Goal: Task Accomplishment & Management: Use online tool/utility

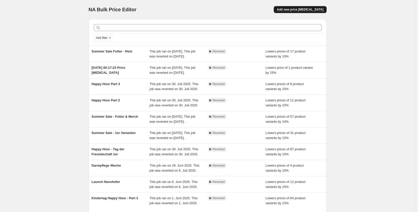
click at [314, 8] on span "Add new price [MEDICAL_DATA]" at bounding box center [300, 10] width 47 height 4
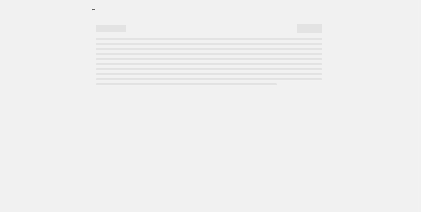
select select "percentage"
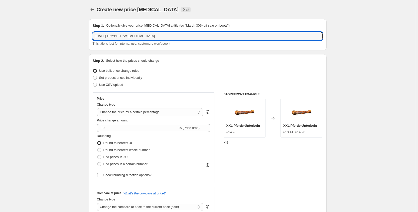
drag, startPoint x: 73, startPoint y: 32, endPoint x: 55, endPoint y: 29, distance: 18.3
type input "[DATE]"
click at [132, 131] on input "-10" at bounding box center [137, 128] width 81 height 8
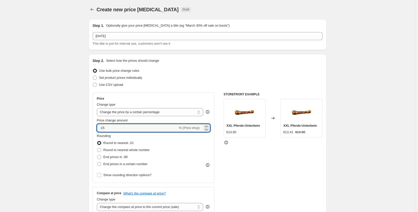
type input "-15"
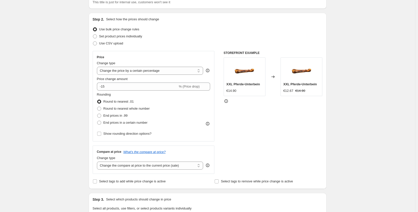
scroll to position [99, 0]
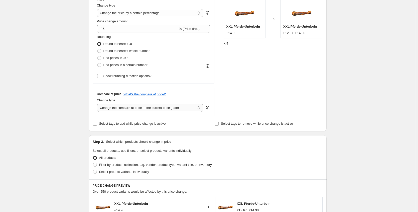
click at [148, 112] on select "Change the compare at price to the current price (sale) Change the compare at p…" at bounding box center [150, 108] width 106 height 8
click at [98, 104] on select "Change the compare at price to the current price (sale) Change the compare at p…" at bounding box center [150, 108] width 106 height 8
click at [142, 106] on select "Change the compare at price to the current price (sale) Change the compare at p…" at bounding box center [150, 108] width 106 height 8
select select "no_change"
click at [98, 104] on select "Change the compare at price to the current price (sale) Change the compare at p…" at bounding box center [150, 108] width 106 height 8
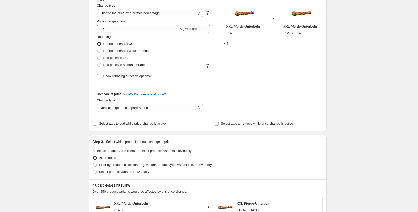
click at [122, 163] on span "Filter by product, collection, tag, vendor, product type, variant title, or inv…" at bounding box center [155, 165] width 113 height 4
click at [93, 163] on input "Filter by product, collection, tag, vendor, product type, variant title, or inv…" at bounding box center [93, 163] width 0 height 0
radio input "true"
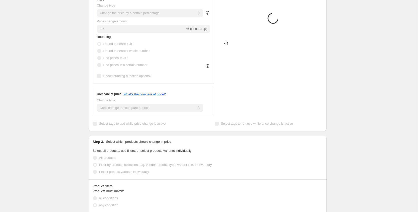
scroll to position [128, 0]
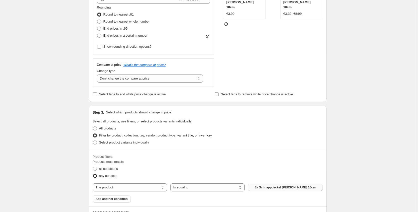
click at [270, 185] on button "3x Schnappdeckel schwarz 10cm" at bounding box center [285, 187] width 74 height 7
click at [107, 199] on span "Add another condition" at bounding box center [112, 199] width 32 height 4
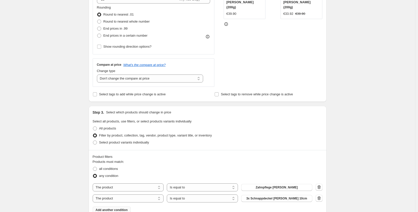
click at [279, 198] on span "3x Schnappdeckel schwarz 10cm" at bounding box center [276, 198] width 61 height 4
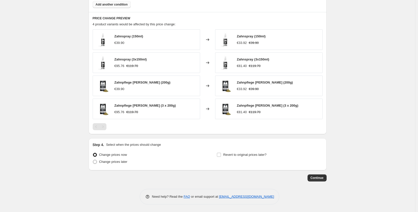
click at [100, 163] on label "Change prices later" at bounding box center [110, 161] width 35 height 7
click at [93, 160] on input "Change prices later" at bounding box center [93, 160] width 0 height 0
radio input "true"
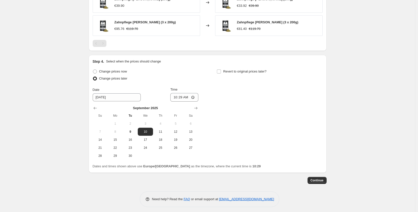
scroll to position [417, 0]
click at [158, 146] on span "25" at bounding box center [160, 147] width 11 height 4
type input "9/25/2025"
click at [181, 98] on input "10:29" at bounding box center [184, 96] width 28 height 9
type input "00:05"
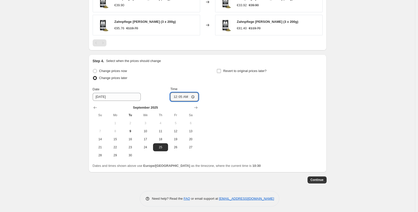
click at [234, 71] on span "Revert to original prices later?" at bounding box center [244, 71] width 43 height 4
click at [221, 71] on input "Revert to original prices later?" at bounding box center [219, 71] width 4 height 4
checkbox input "true"
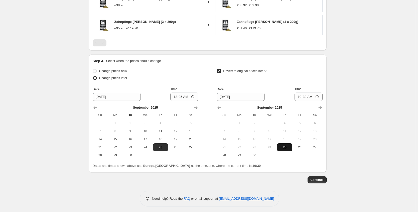
click at [288, 149] on button "25" at bounding box center [284, 147] width 15 height 8
type input "9/25/2025"
click at [306, 96] on input "10:30" at bounding box center [309, 96] width 28 height 9
type input "23:59"
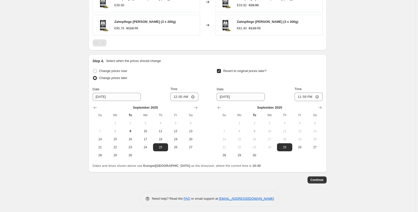
click at [317, 182] on button "Continue" at bounding box center [317, 179] width 19 height 7
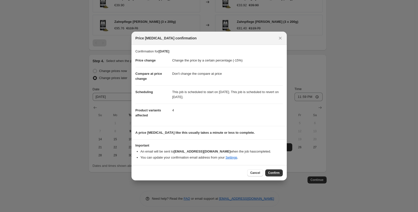
click at [279, 178] on div "Cancel Confirm" at bounding box center [209, 172] width 155 height 15
click at [287, 173] on div at bounding box center [209, 106] width 418 height 212
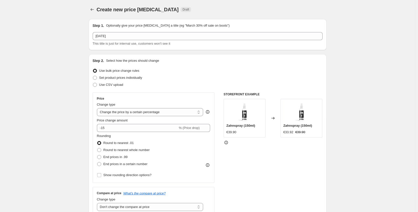
scroll to position [417, 0]
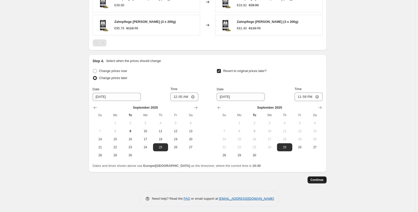
click at [308, 179] on div "Continue" at bounding box center [208, 179] width 238 height 7
click at [314, 180] on span "Continue" at bounding box center [317, 180] width 13 height 4
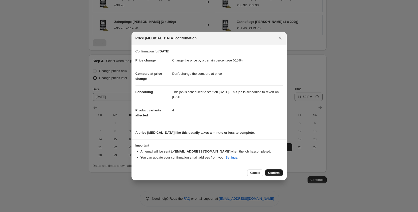
click at [274, 174] on span "Confirm" at bounding box center [274, 173] width 12 height 4
type input "Tag der Zahngesundheit"
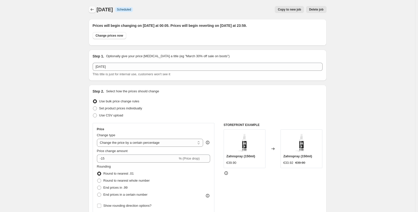
click at [95, 9] on icon "Price change jobs" at bounding box center [92, 9] width 5 height 5
